Goal: Information Seeking & Learning: Learn about a topic

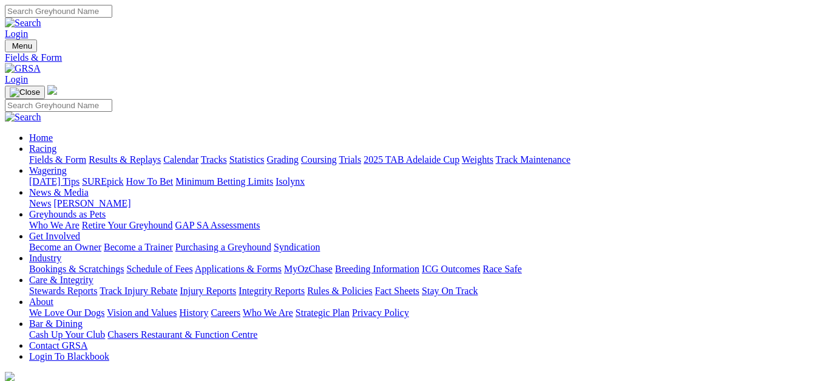
select select "NSW"
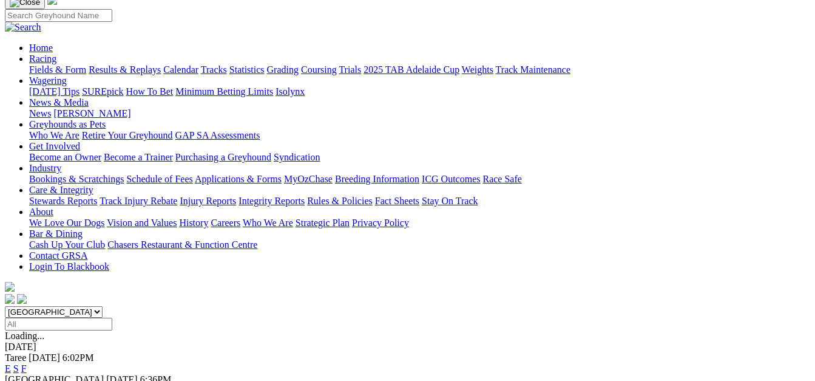
scroll to position [121, 0]
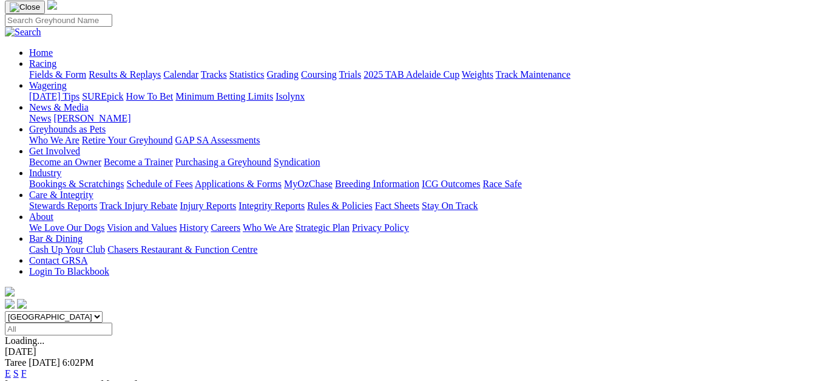
scroll to position [121, 0]
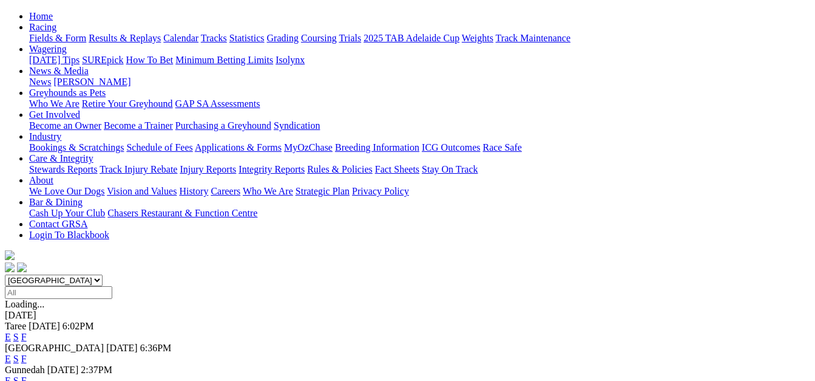
click at [11, 353] on link "E" at bounding box center [8, 358] width 6 height 10
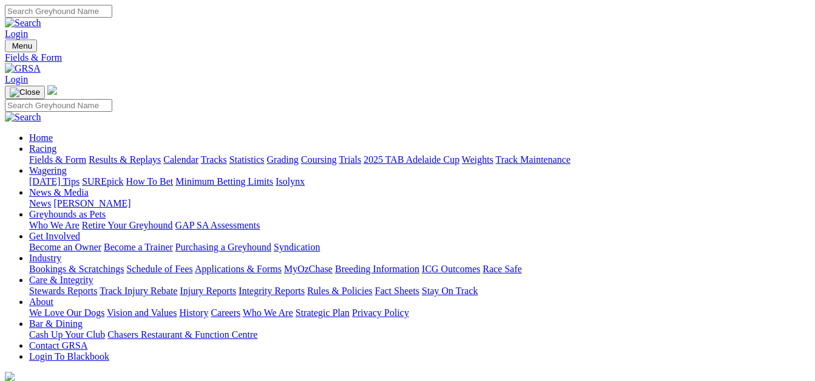
select select "QLD"
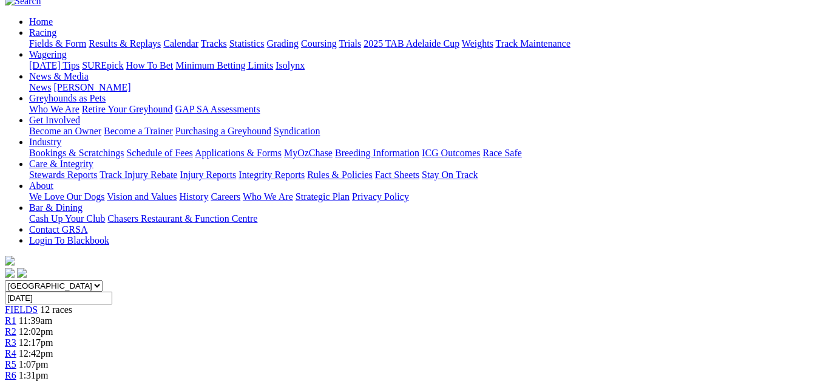
scroll to position [182, 0]
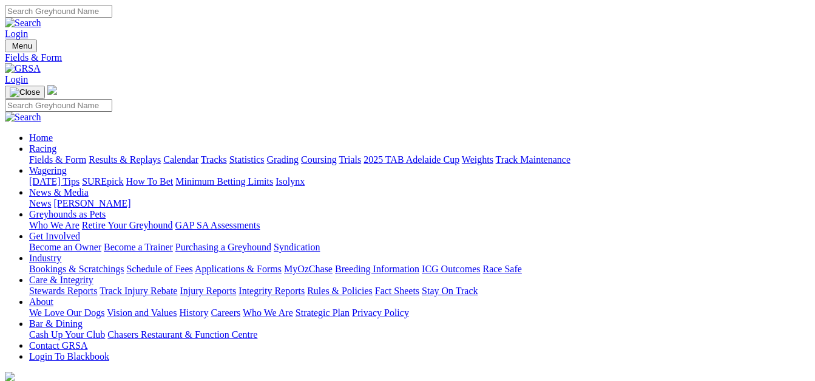
select select "WA"
